Goal: Task Accomplishment & Management: Manage account settings

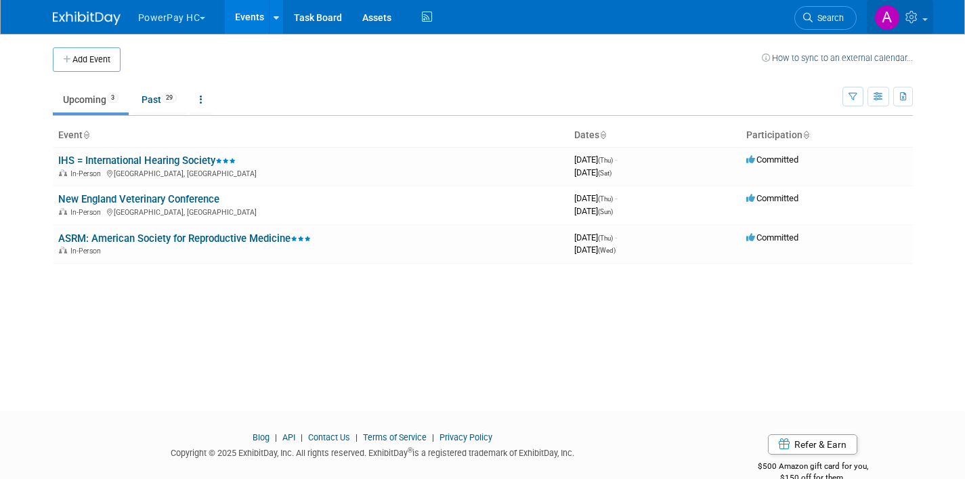
click at [923, 17] on link at bounding box center [900, 17] width 66 height 34
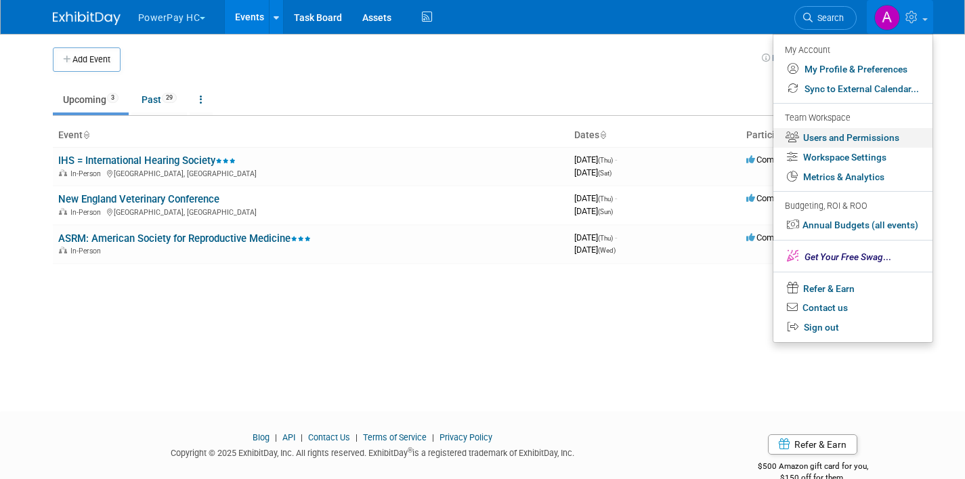
click at [886, 134] on link "Users and Permissions" at bounding box center [852, 138] width 159 height 20
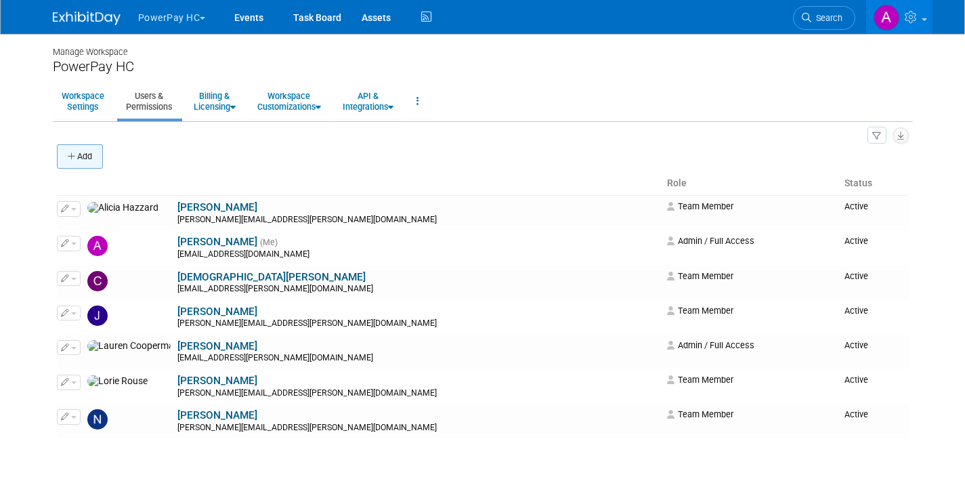
click at [70, 150] on button "Add" at bounding box center [80, 156] width 46 height 24
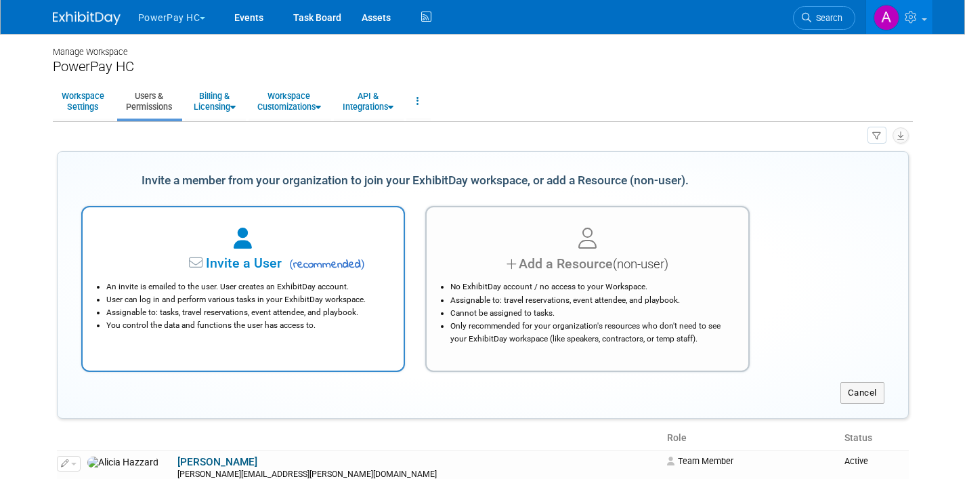
click at [243, 263] on span "Invite a User" at bounding box center [201, 263] width 160 height 16
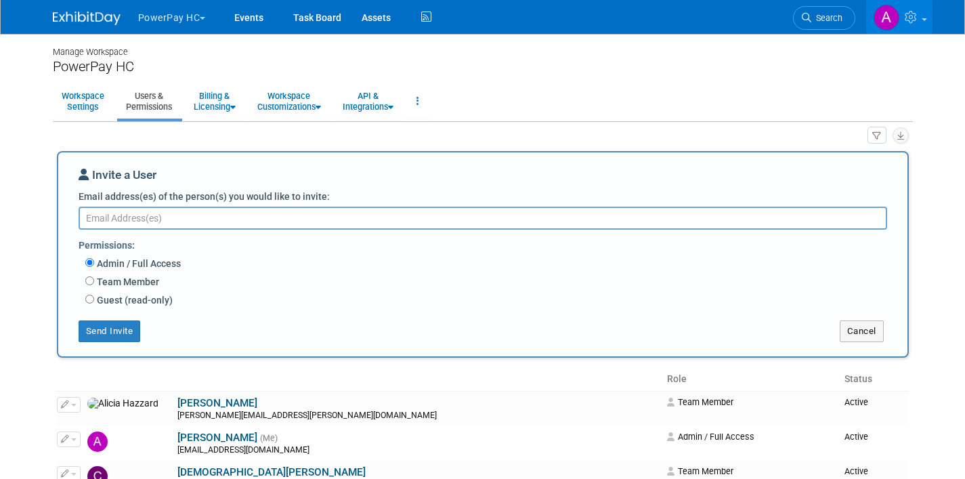
click at [225, 219] on textarea "Email address(es) of the person(s) you would like to invite:" at bounding box center [483, 218] width 808 height 23
click at [89, 280] on input "Team Member" at bounding box center [89, 280] width 9 height 9
radio input "true"
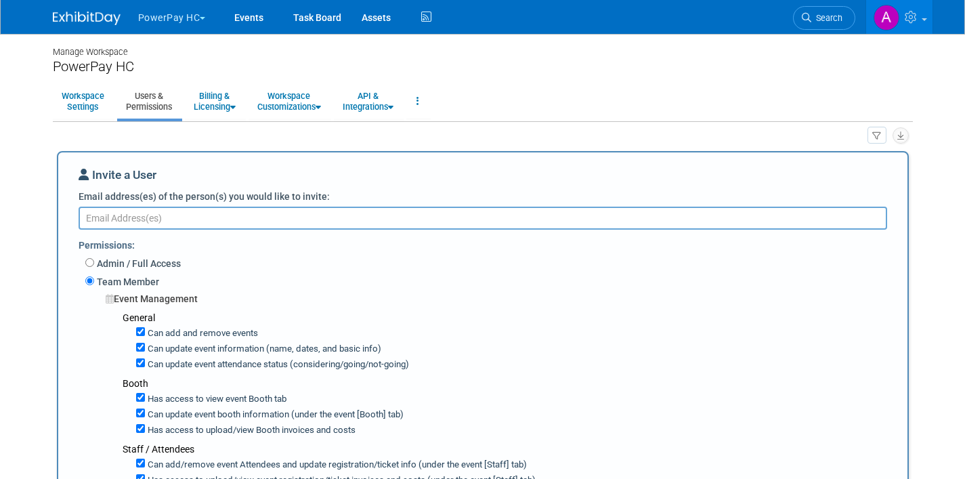
click at [139, 219] on textarea "Email address(es) of the person(s) you would like to invite:" at bounding box center [483, 218] width 808 height 23
click at [148, 219] on textarea "[PERSON_NAME]" at bounding box center [483, 218] width 808 height 23
type textarea "k"
paste textarea "[PERSON_NAME][EMAIL_ADDRESS][PERSON_NAME][DOMAIN_NAME]"
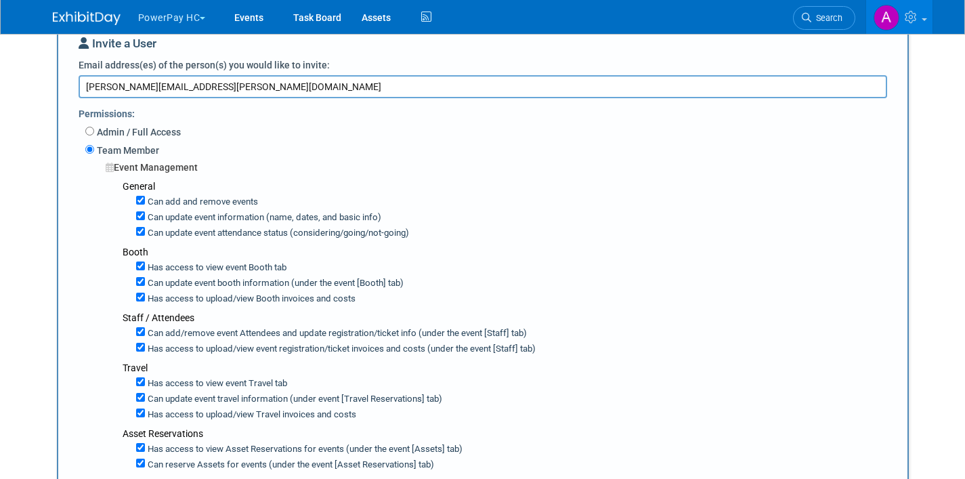
scroll to position [135, 0]
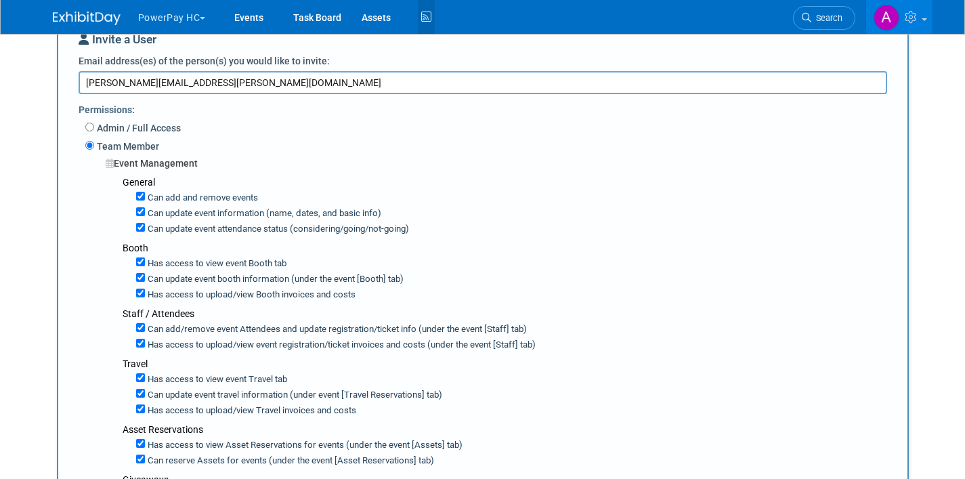
type textarea "[PERSON_NAME][EMAIL_ADDRESS][PERSON_NAME][DOMAIN_NAME]"
